Goal: Information Seeking & Learning: Learn about a topic

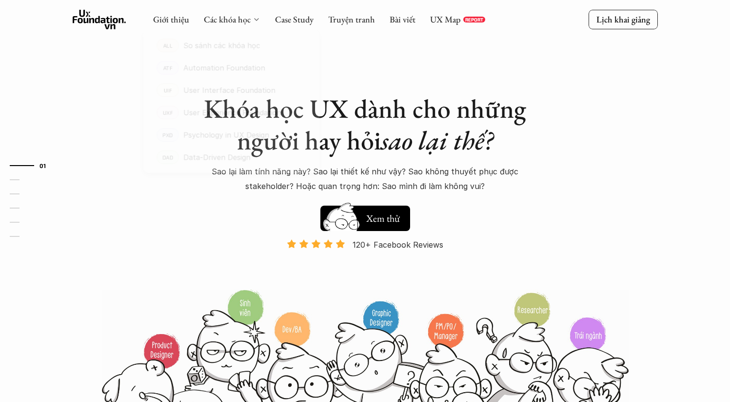
click at [258, 20] on icon at bounding box center [257, 20] width 8 height 8
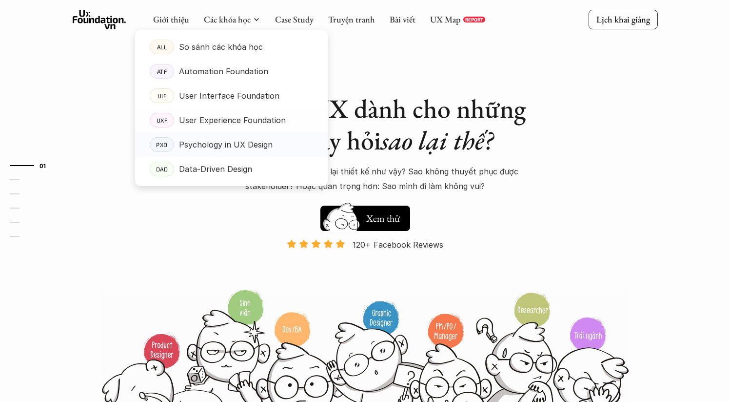
click at [239, 140] on p "Psychology in UX Design" at bounding box center [226, 144] width 94 height 15
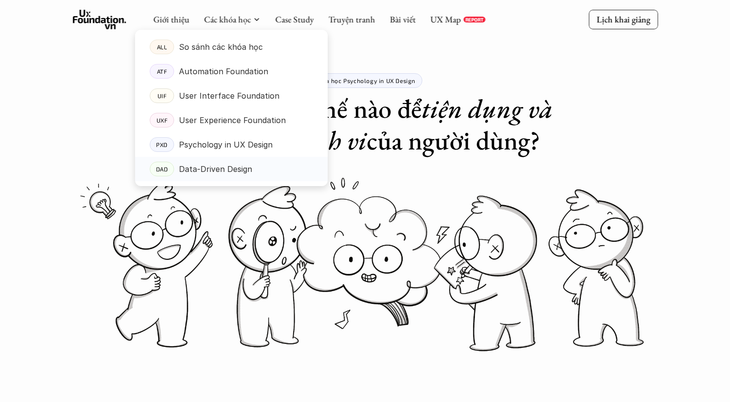
click at [224, 169] on p "Data-Driven Design" at bounding box center [215, 169] width 73 height 15
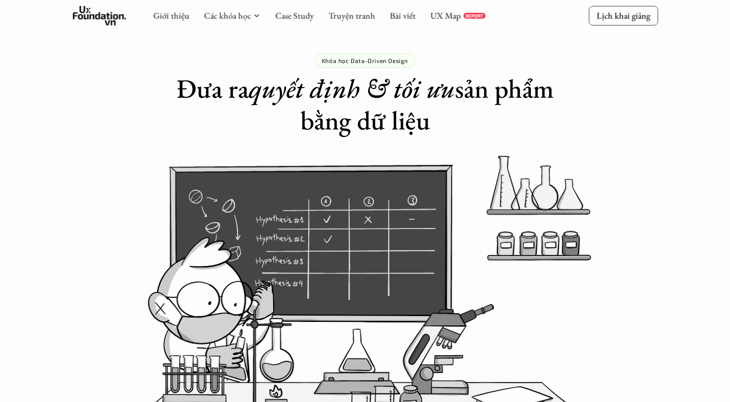
scroll to position [18, 0]
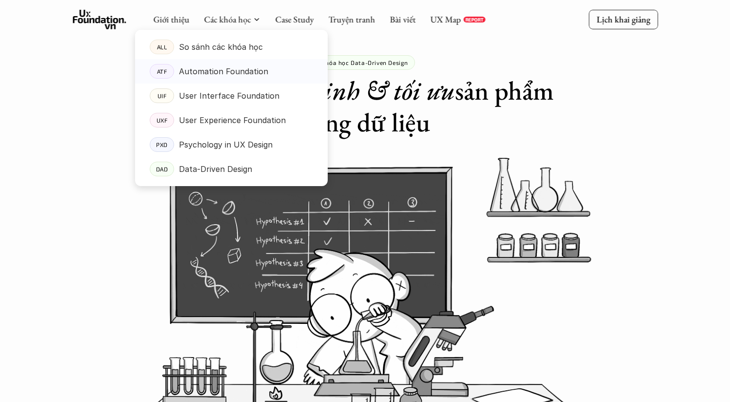
click at [231, 69] on p "Automation Foundation" at bounding box center [223, 71] width 89 height 15
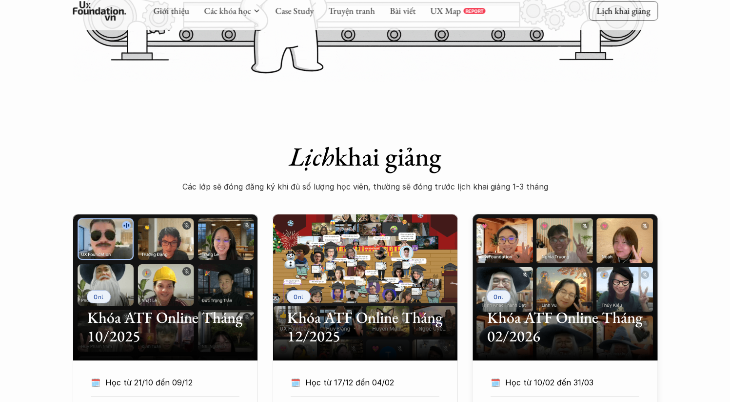
scroll to position [88, 0]
